Goal: Information Seeking & Learning: Learn about a topic

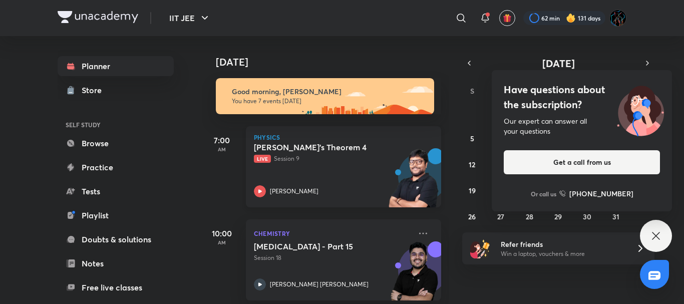
click at [352, 172] on div "Gauss's Theorem 4 Live Session 9 Pankaj Singh" at bounding box center [332, 169] width 157 height 55
click at [652, 231] on icon at bounding box center [656, 236] width 12 height 12
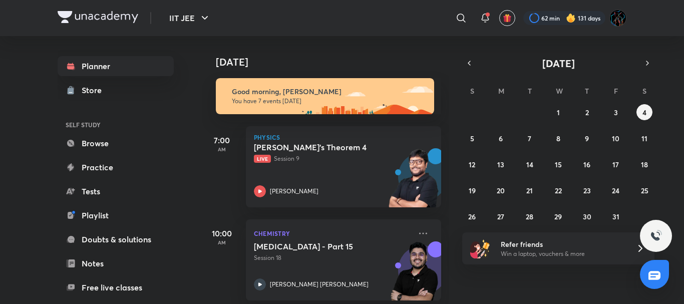
click at [443, 66] on div "Today Good morning, Umang You have 7 events today 7:00 AM Physics Gauss's Theor…" at bounding box center [325, 170] width 247 height 268
click at [363, 21] on div "​" at bounding box center [379, 18] width 184 height 24
click at [335, 23] on div "​" at bounding box center [379, 18] width 184 height 24
click at [391, 26] on div "​" at bounding box center [379, 18] width 184 height 24
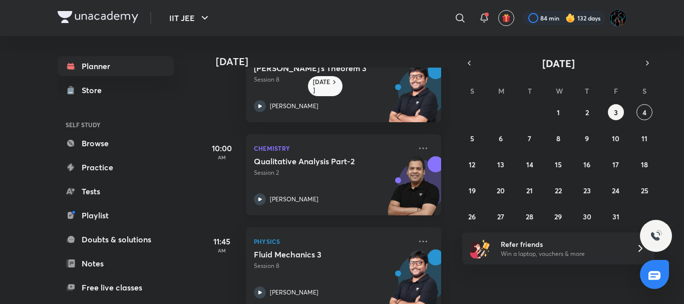
scroll to position [17, 0]
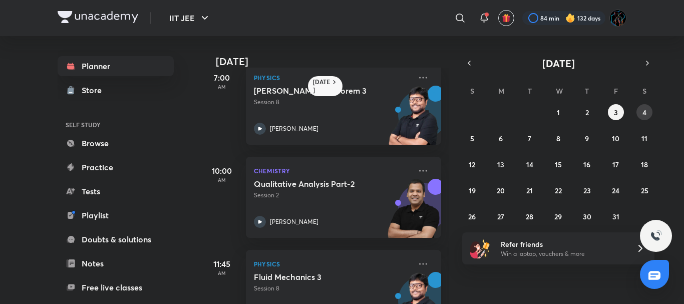
click at [649, 110] on button "4" at bounding box center [645, 112] width 16 height 16
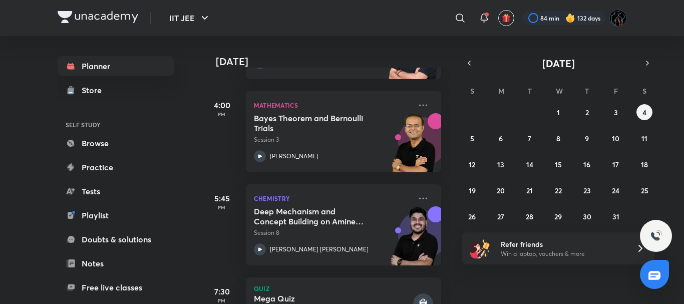
scroll to position [424, 0]
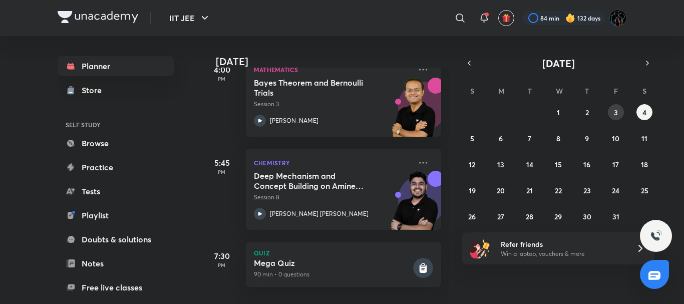
click at [616, 109] on abbr "3" at bounding box center [616, 113] width 4 height 10
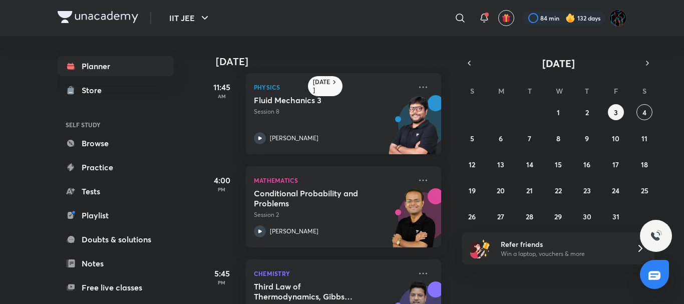
scroll to position [178, 0]
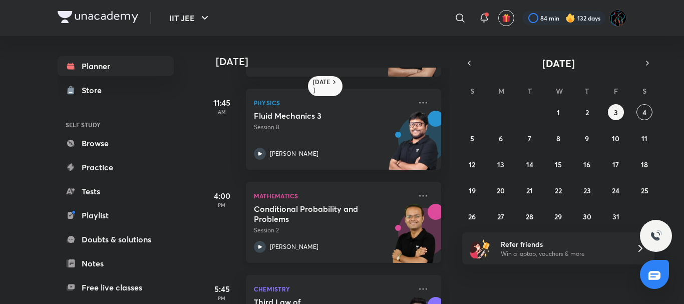
click at [297, 227] on p "Session 2" at bounding box center [332, 230] width 157 height 9
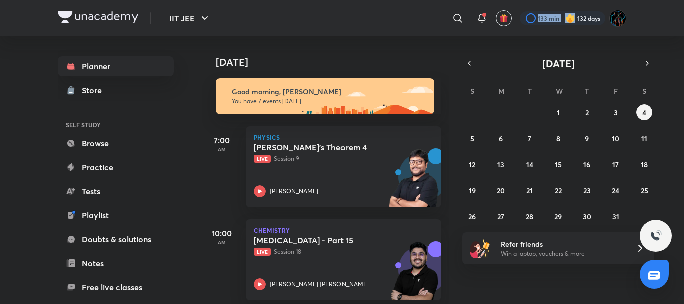
drag, startPoint x: 572, startPoint y: 10, endPoint x: 571, endPoint y: 16, distance: 5.6
click at [571, 16] on div "133 min 132 days" at bounding box center [569, 18] width 115 height 17
click at [571, 16] on img at bounding box center [571, 18] width 10 height 10
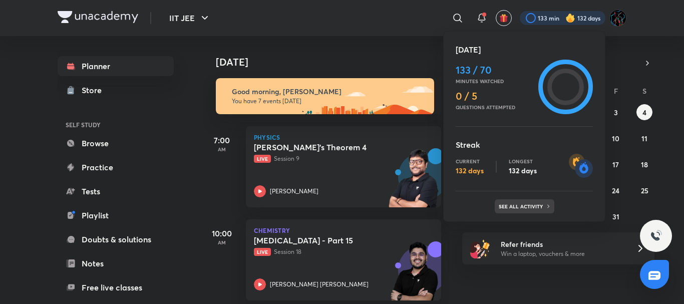
click at [525, 204] on p "See all activity" at bounding box center [522, 206] width 47 height 6
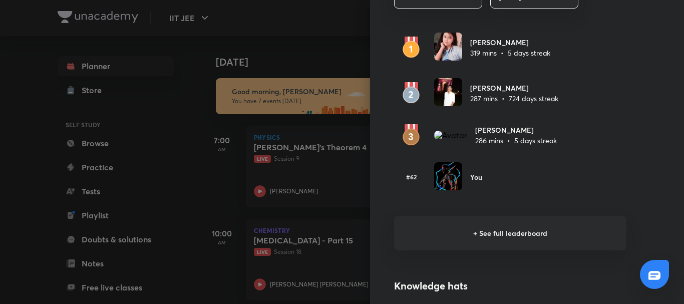
scroll to position [628, 0]
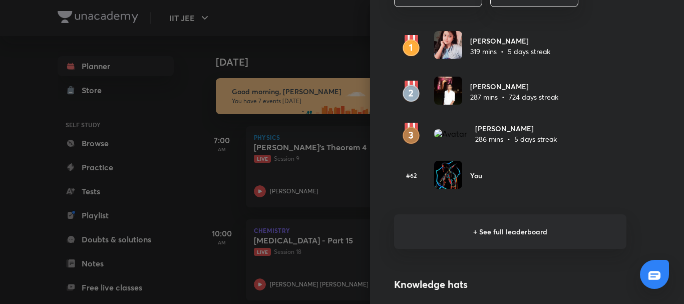
click at [479, 234] on h6 "+ See full leaderboard" at bounding box center [510, 231] width 232 height 35
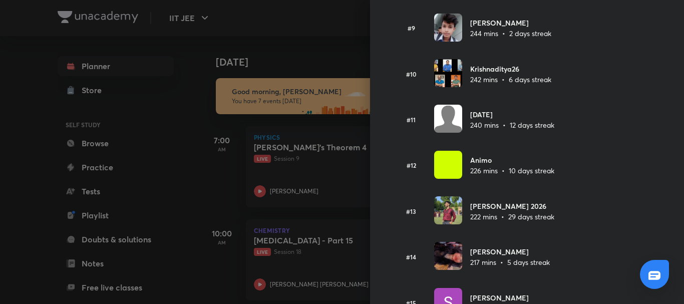
scroll to position [667, 0]
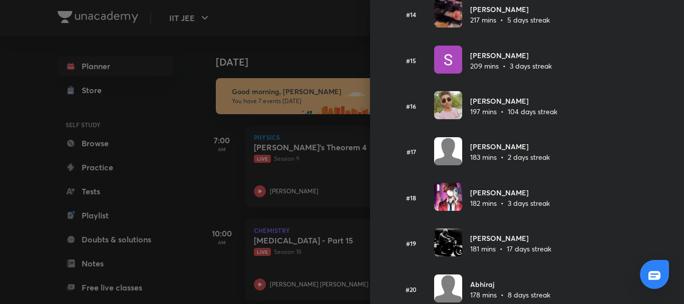
click at [326, 32] on div at bounding box center [342, 152] width 684 height 304
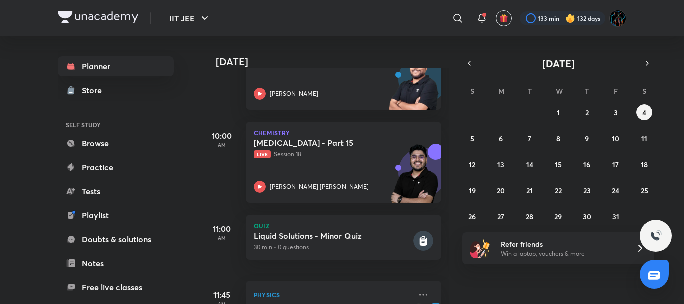
scroll to position [102, 0]
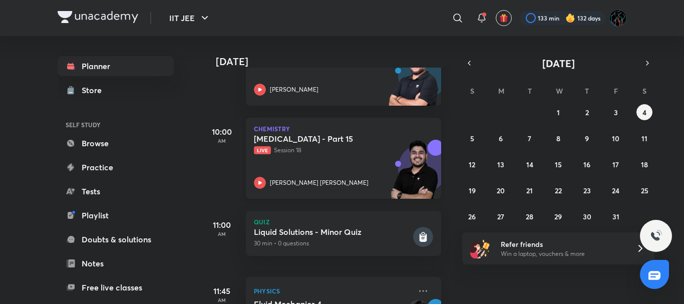
click at [324, 170] on div "Hydrocarbons - Part 15 Live Session 18 Mohammad Kashif Alam" at bounding box center [332, 161] width 157 height 55
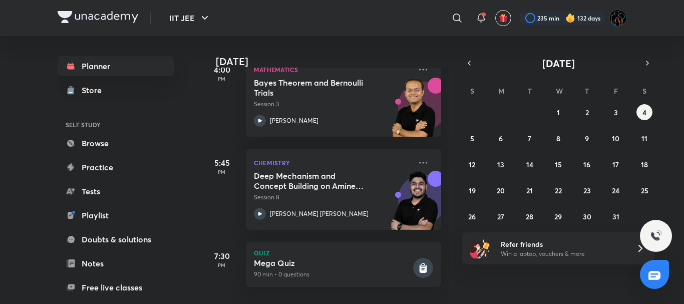
scroll to position [331, 0]
click at [410, 36] on div "IIT JEE ​ 235 min 132 days" at bounding box center [342, 18] width 569 height 36
